Goal: Find specific page/section: Find specific page/section

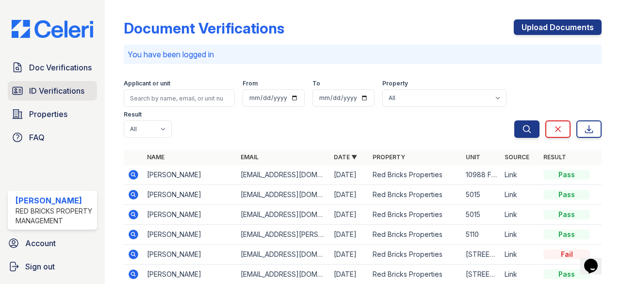
click at [46, 85] on span "ID Verifications" at bounding box center [56, 91] width 55 height 12
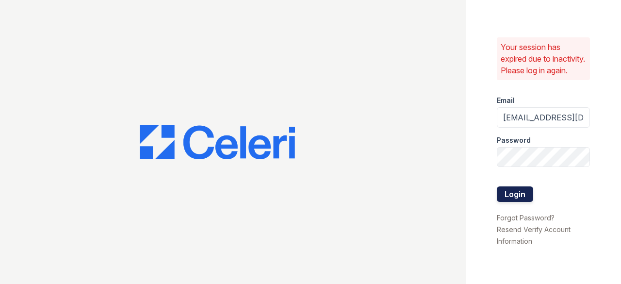
click at [505, 201] on button "Login" at bounding box center [515, 194] width 36 height 16
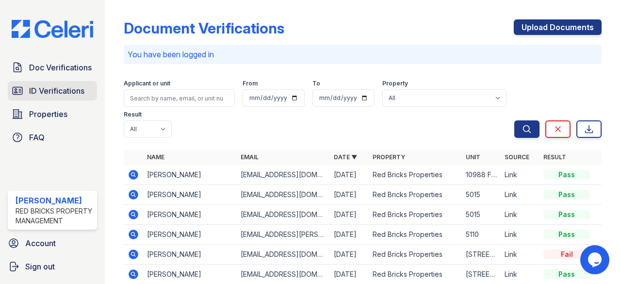
click at [66, 85] on span "ID Verifications" at bounding box center [56, 91] width 55 height 12
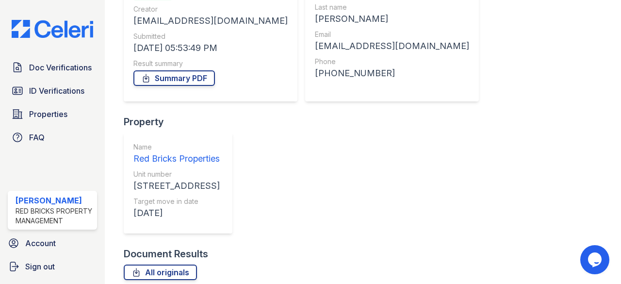
scroll to position [146, 0]
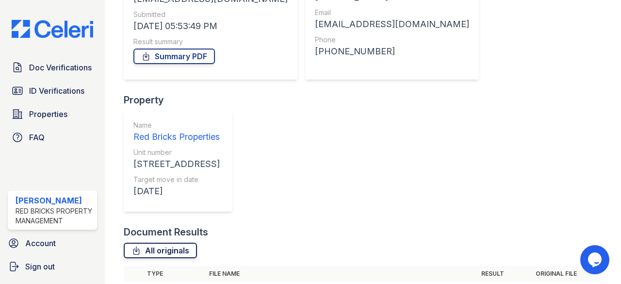
click at [181, 243] on link "All originals" at bounding box center [160, 251] width 73 height 16
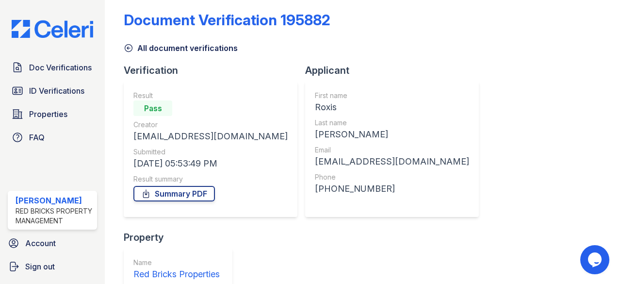
scroll to position [0, 0]
